Goal: Task Accomplishment & Management: Complete application form

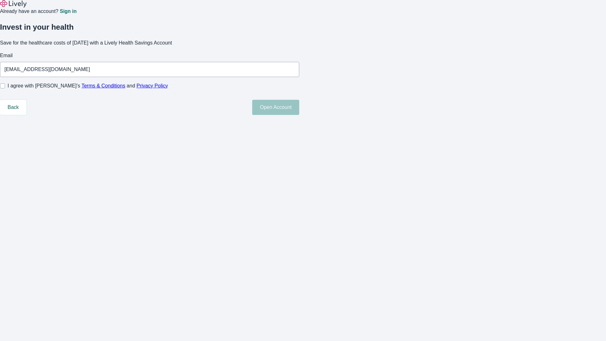
click at [5, 88] on input "I agree with Lively’s Terms & Conditions and Privacy Policy" at bounding box center [2, 85] width 5 height 5
checkbox input "true"
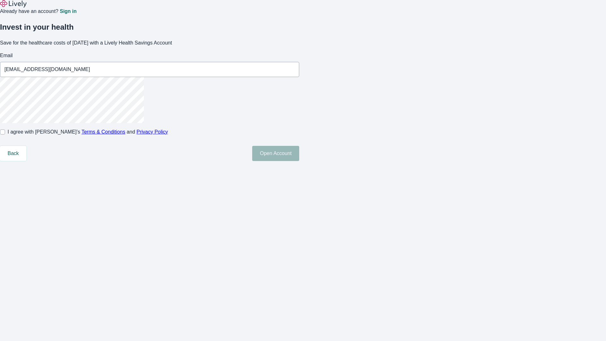
click at [299, 161] on button "Open Account" at bounding box center [275, 153] width 47 height 15
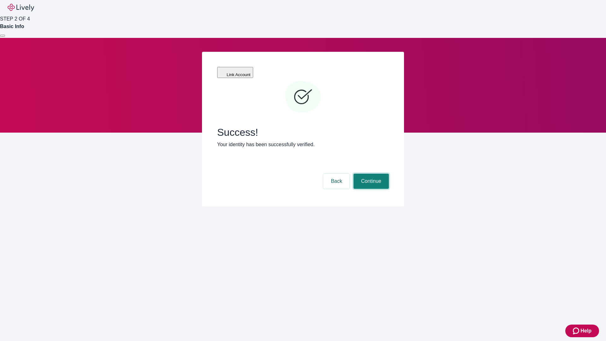
click at [370, 174] on button "Continue" at bounding box center [371, 181] width 35 height 15
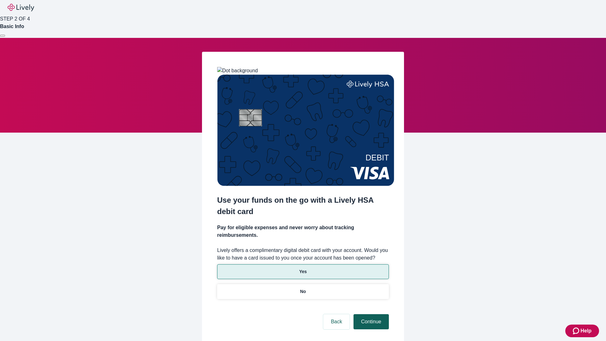
click at [303, 268] on p "Yes" at bounding box center [303, 271] width 8 height 7
click at [370, 314] on button "Continue" at bounding box center [371, 321] width 35 height 15
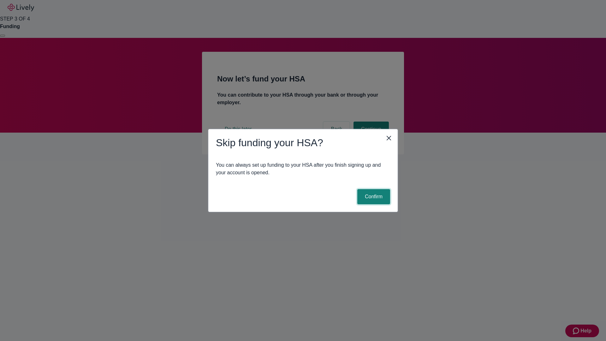
click at [373, 197] on button "Confirm" at bounding box center [373, 196] width 33 height 15
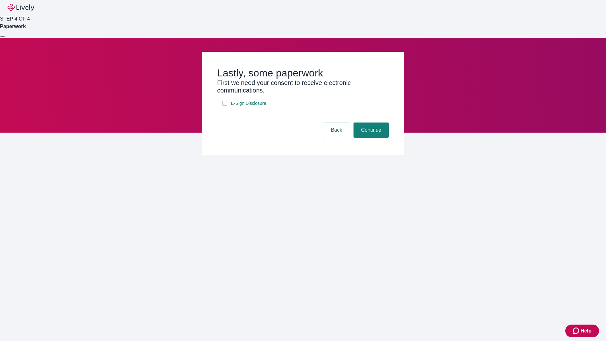
click at [225, 106] on input "E-Sign Disclosure" at bounding box center [224, 103] width 5 height 5
checkbox input "true"
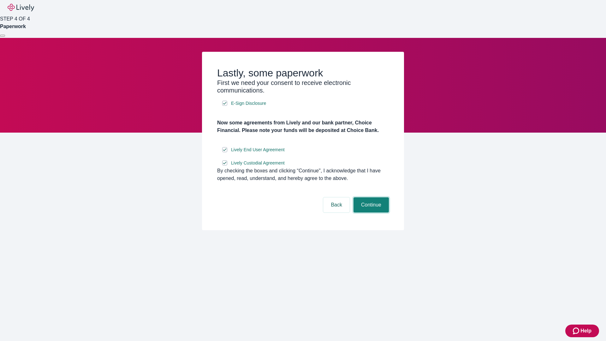
click at [370, 212] on button "Continue" at bounding box center [371, 204] width 35 height 15
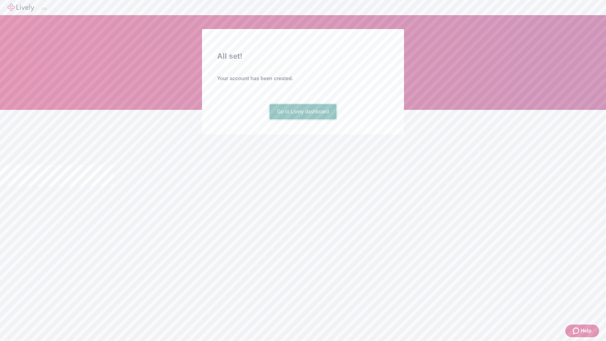
click at [303, 119] on link "Go to Lively dashboard" at bounding box center [303, 111] width 67 height 15
